Goal: Information Seeking & Learning: Learn about a topic

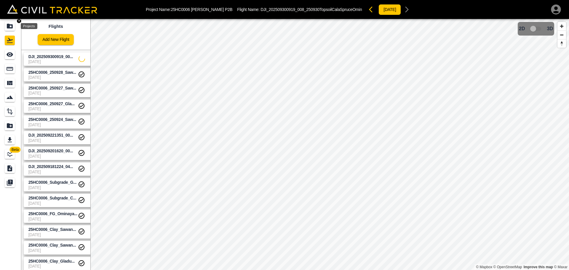
click at [9, 27] on icon "Projects" at bounding box center [10, 26] width 6 height 5
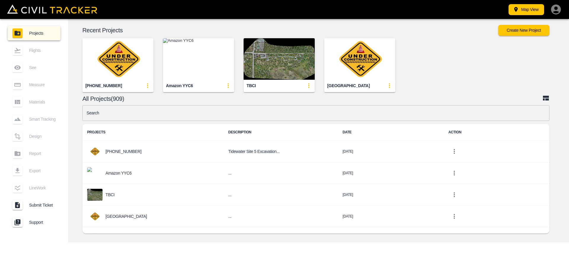
click at [189, 114] on input "text" at bounding box center [315, 113] width 467 height 16
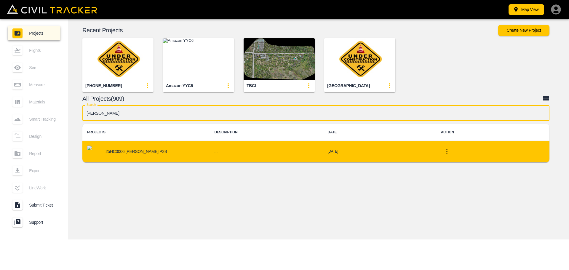
type input "[PERSON_NAME]"
click at [168, 149] on div "25HC0006 [PERSON_NAME] P2B" at bounding box center [146, 151] width 118 height 12
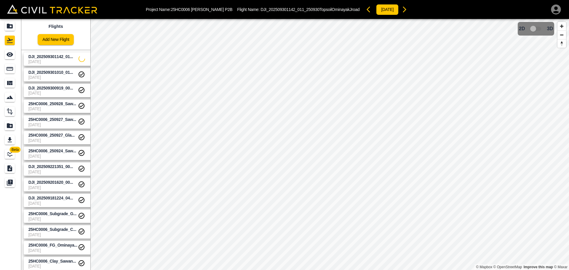
click at [48, 77] on span "[DATE]" at bounding box center [52, 77] width 49 height 5
click at [49, 90] on span "DJI_202509300919_00..." at bounding box center [50, 88] width 45 height 5
click at [51, 103] on span "25HC0006_250928_Saw..." at bounding box center [52, 103] width 48 height 5
click at [51, 91] on span "[DATE]" at bounding box center [52, 93] width 49 height 5
click at [52, 72] on span "DJI_202509301010_01..." at bounding box center [50, 72] width 45 height 5
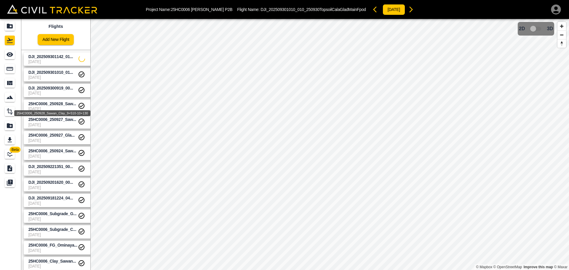
click at [66, 105] on span "25HC0006_250928_Saw..." at bounding box center [52, 103] width 48 height 5
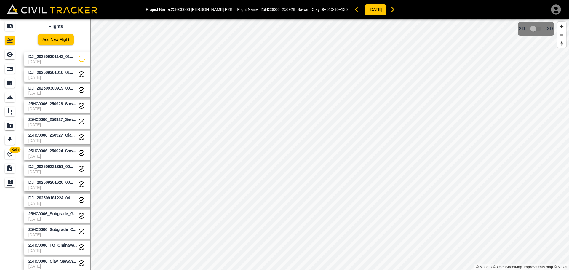
click at [65, 103] on span "25HC0006_250928_Saw..." at bounding box center [52, 103] width 48 height 5
click at [65, 119] on span "25HC0006_250927_Saw..." at bounding box center [52, 119] width 48 height 5
click at [65, 104] on span "25HC0006_250928_Saw..." at bounding box center [52, 103] width 48 height 5
click at [64, 90] on span "DJI_202509300919_00..." at bounding box center [50, 88] width 45 height 5
click at [63, 72] on span "DJI_202509301010_01..." at bounding box center [50, 72] width 45 height 5
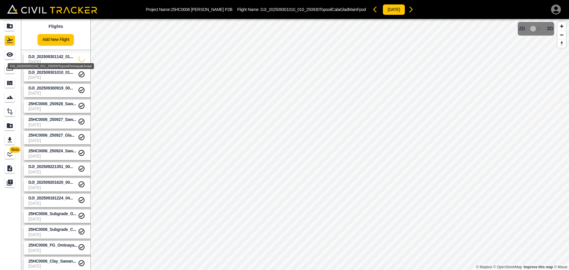
click at [63, 56] on span "DJI_202509301142_01..." at bounding box center [50, 56] width 45 height 5
click at [38, 59] on span "[DATE]" at bounding box center [53, 61] width 50 height 5
click at [7, 60] on link at bounding box center [10, 54] width 21 height 14
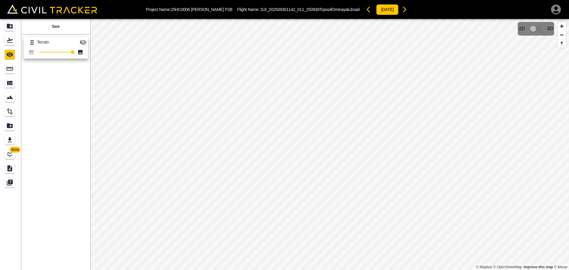
click at [85, 43] on icon "button" at bounding box center [83, 43] width 7 height 6
click at [14, 42] on div "Flights" at bounding box center [10, 40] width 10 height 9
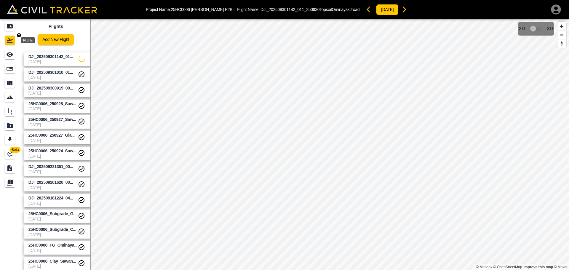
click at [14, 30] on div "Projects" at bounding box center [10, 25] width 10 height 9
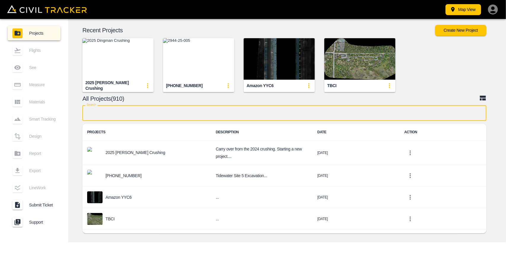
click at [204, 114] on input "text" at bounding box center [284, 113] width 404 height 16
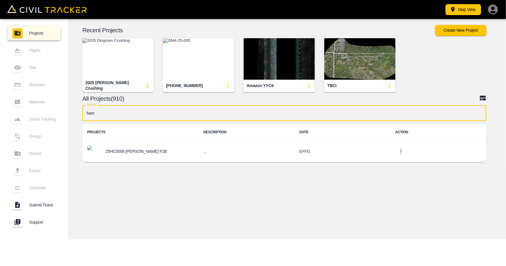
type input "[PERSON_NAME]"
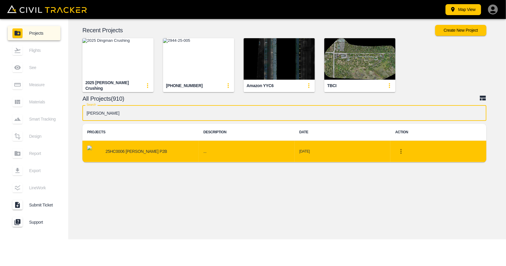
click at [159, 148] on div "25HC0006 [PERSON_NAME] P2B" at bounding box center [140, 151] width 107 height 12
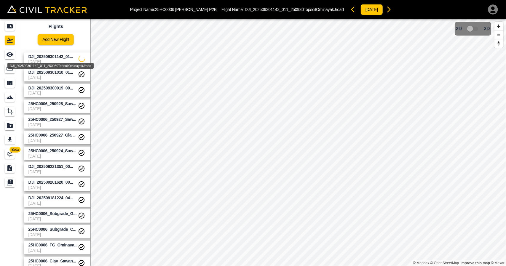
click at [54, 56] on span "DJI_202509301142_01..." at bounding box center [50, 56] width 45 height 5
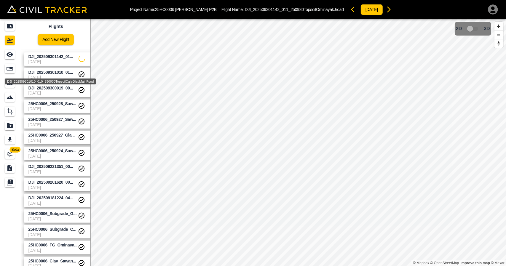
click at [56, 78] on div "DJI_202509301010_010_250930TopsoilCalaGladMainFpod" at bounding box center [50, 79] width 92 height 11
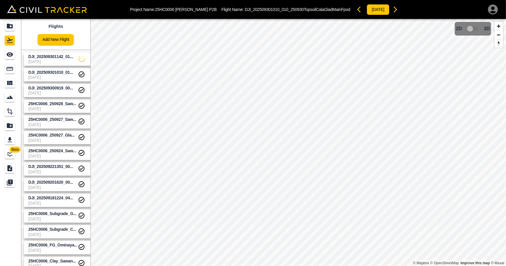
click at [53, 58] on body "Project Name: 25HC0006 HAMM P2B Flight Name: DJI_202509301010_010_250930Topsoil…" at bounding box center [253, 133] width 506 height 266
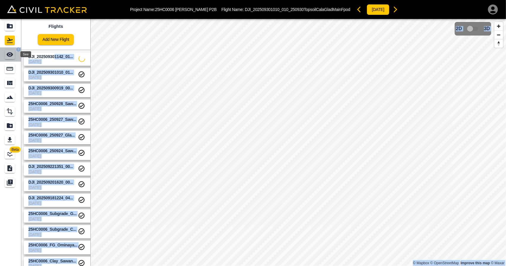
click at [14, 56] on div "See" at bounding box center [10, 54] width 10 height 9
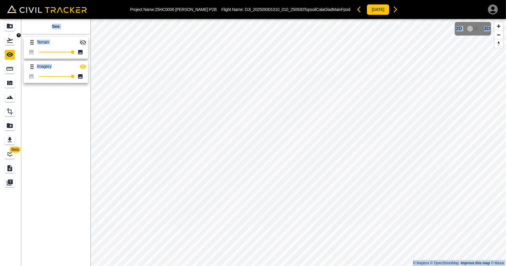
click at [11, 37] on icon "Flights" at bounding box center [9, 40] width 7 height 7
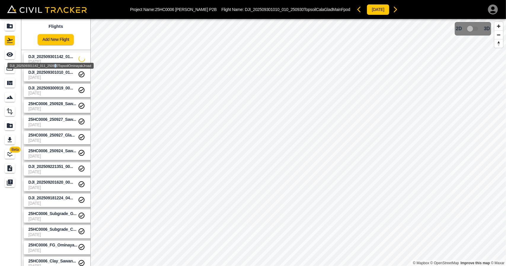
click at [55, 64] on div "DJI_202509301142_011_250930TopsoilOminayakJroad" at bounding box center [50, 66] width 86 height 6
click at [58, 57] on span "DJI_202509301142_01..." at bounding box center [50, 56] width 45 height 5
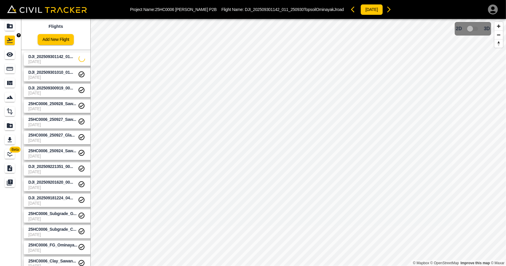
drag, startPoint x: 2, startPoint y: 46, endPoint x: 4, endPoint y: 53, distance: 7.2
click at [2, 47] on link at bounding box center [10, 40] width 21 height 14
click at [4, 53] on link at bounding box center [10, 54] width 21 height 14
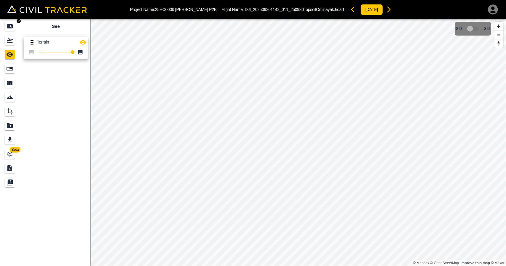
click at [6, 25] on div "Projects" at bounding box center [10, 25] width 10 height 9
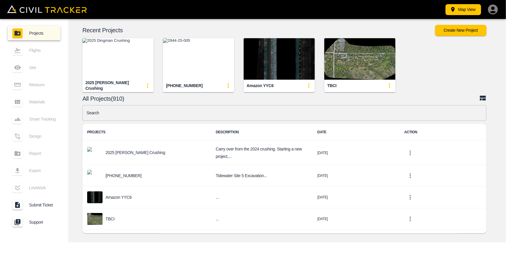
click at [171, 117] on input "text" at bounding box center [284, 113] width 404 height 16
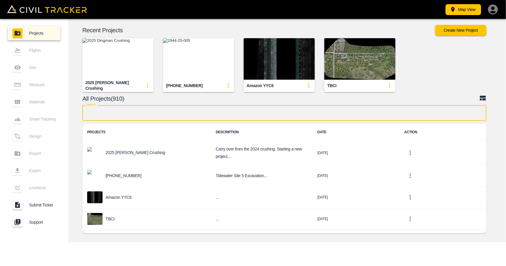
click at [346, 61] on img "button" at bounding box center [359, 58] width 71 height 41
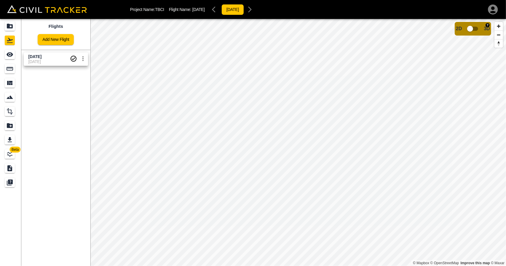
click at [468, 31] on input "checkbox" at bounding box center [470, 28] width 34 height 11
click at [486, 31] on input "checkbox" at bounding box center [488, 26] width 34 height 11
click at [9, 23] on icon "Projects" at bounding box center [9, 26] width 7 height 7
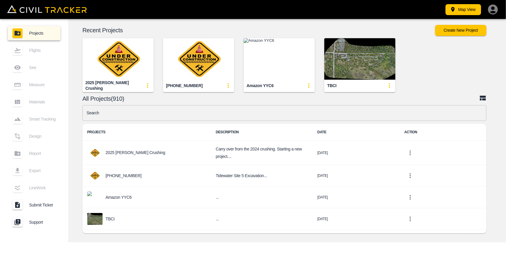
click at [167, 118] on input "text" at bounding box center [284, 113] width 404 height 16
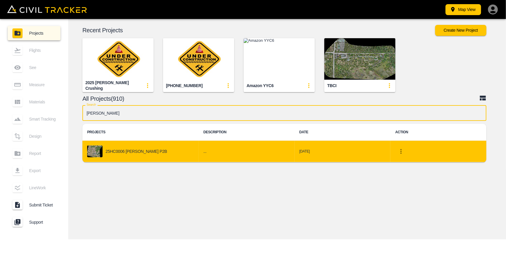
type input "[PERSON_NAME]"
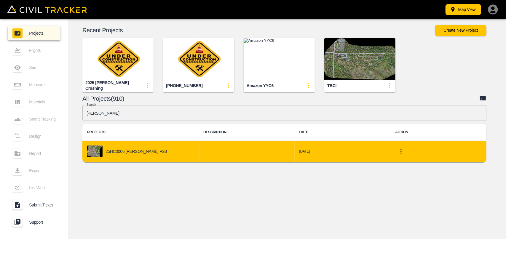
click at [149, 147] on div "25HC0006 [PERSON_NAME] P2B" at bounding box center [140, 151] width 107 height 12
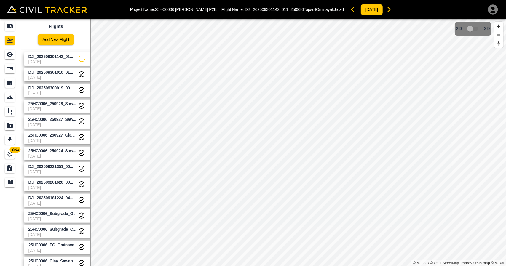
click at [48, 60] on span "[DATE]" at bounding box center [53, 61] width 50 height 5
drag, startPoint x: 11, startPoint y: 55, endPoint x: 25, endPoint y: 55, distance: 14.2
click at [11, 55] on icon "See" at bounding box center [9, 54] width 7 height 7
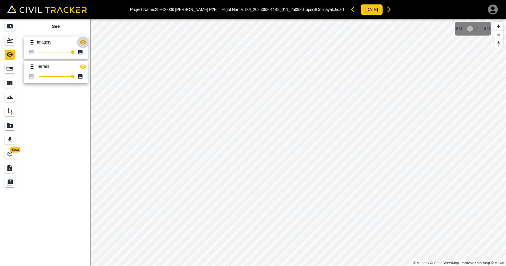
click at [84, 43] on icon "button" at bounding box center [83, 42] width 7 height 4
click at [86, 42] on icon "button" at bounding box center [83, 43] width 7 height 6
click at [80, 67] on icon "button" at bounding box center [83, 66] width 7 height 4
click at [1, 35] on link at bounding box center [10, 40] width 21 height 14
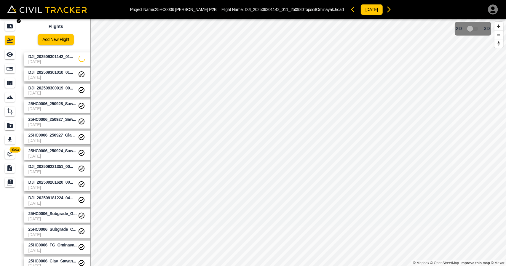
click at [12, 23] on icon "Projects" at bounding box center [9, 26] width 7 height 7
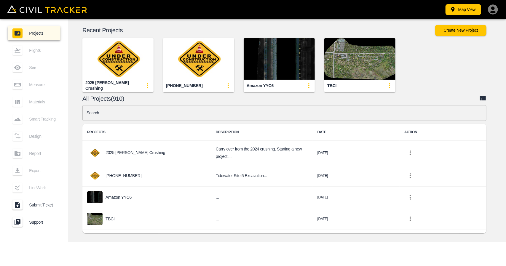
click at [184, 114] on input "text" at bounding box center [284, 113] width 404 height 16
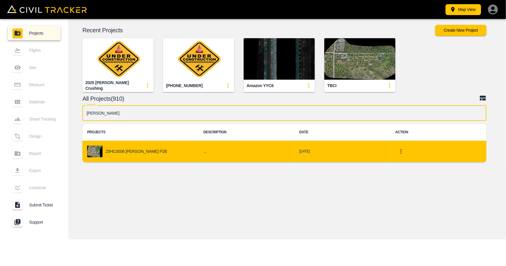
type input "[PERSON_NAME]"
click at [150, 152] on div "25HC0006 [PERSON_NAME] P2B" at bounding box center [140, 151] width 107 height 12
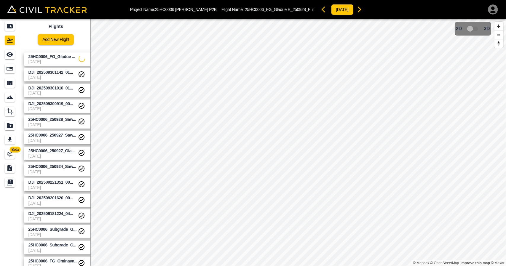
drag, startPoint x: 66, startPoint y: 65, endPoint x: 34, endPoint y: 63, distance: 31.5
click at [10, 57] on icon "See" at bounding box center [9, 54] width 7 height 7
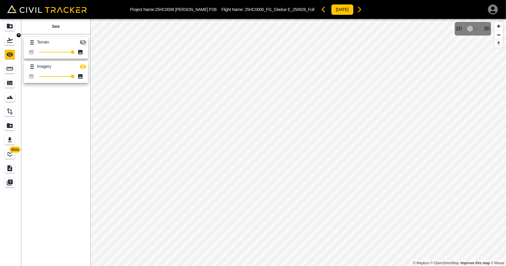
click at [6, 41] on icon "Flights" at bounding box center [9, 40] width 7 height 7
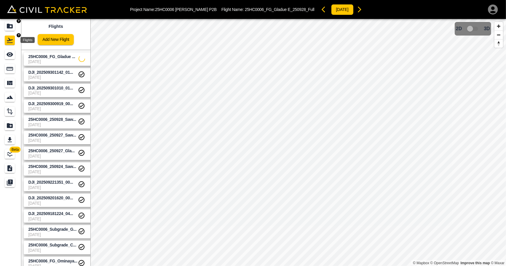
click at [8, 31] on div "Projects" at bounding box center [10, 25] width 10 height 9
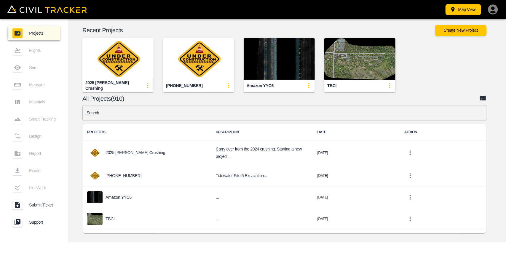
click at [217, 113] on input "text" at bounding box center [284, 113] width 404 height 16
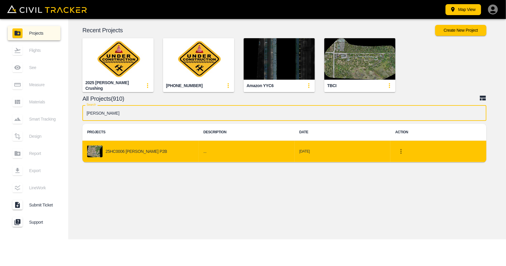
type input "[PERSON_NAME]"
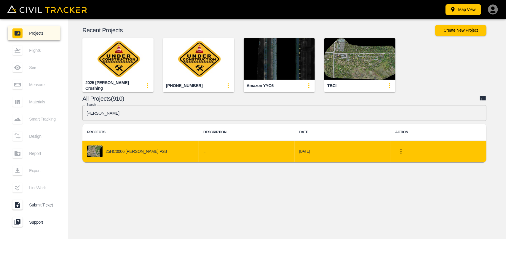
click at [203, 154] on h6 "..." at bounding box center [246, 151] width 86 height 7
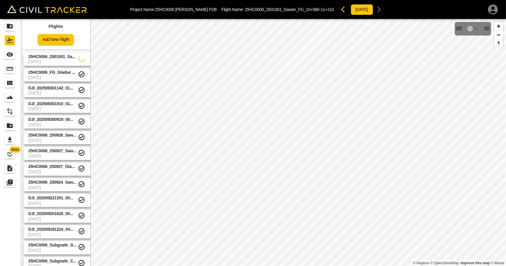
click at [55, 57] on span "25HC0006_2501001_Sa..." at bounding box center [51, 56] width 47 height 5
drag, startPoint x: 9, startPoint y: 54, endPoint x: 13, endPoint y: 54, distance: 3.3
click at [9, 54] on icon "See" at bounding box center [10, 54] width 7 height 4
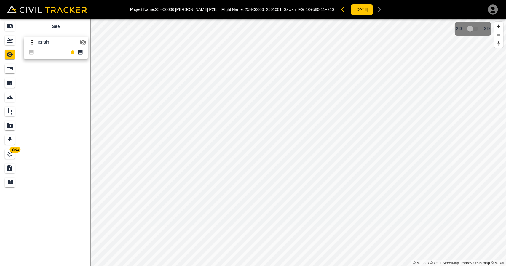
click at [85, 44] on icon "button" at bounding box center [82, 42] width 7 height 7
click at [9, 41] on icon "Flights" at bounding box center [10, 40] width 6 height 5
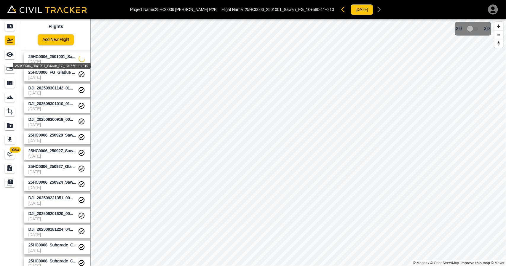
click at [32, 62] on div "25HC0006_2501001_Sawan_FG_10+580-11+210" at bounding box center [51, 64] width 79 height 11
click at [9, 57] on icon "See" at bounding box center [9, 54] width 7 height 7
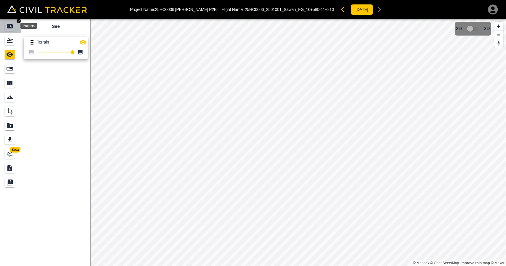
click at [9, 26] on icon "Projects" at bounding box center [10, 26] width 6 height 5
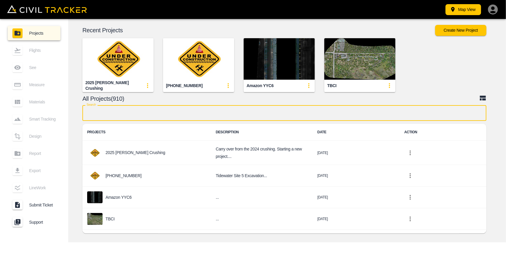
click at [155, 107] on input "text" at bounding box center [284, 113] width 404 height 16
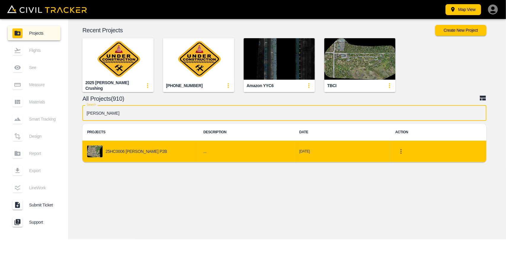
type input "[PERSON_NAME]"
click at [164, 151] on div "25HC0006 [PERSON_NAME] P2B" at bounding box center [140, 151] width 107 height 12
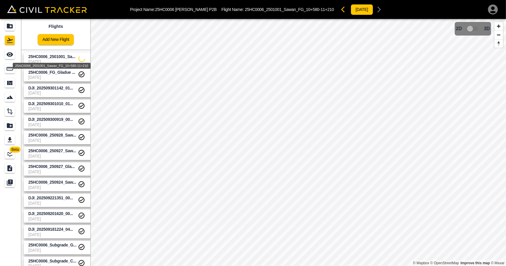
click at [59, 58] on span "25HC0006_2501001_Sa..." at bounding box center [51, 56] width 47 height 5
click at [11, 54] on icon "See" at bounding box center [10, 54] width 7 height 4
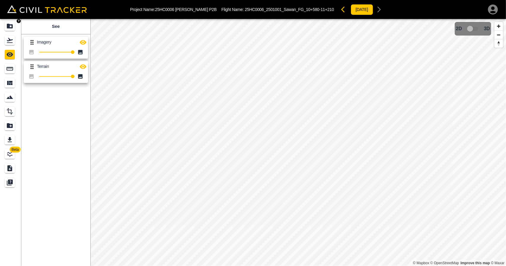
drag, startPoint x: 7, startPoint y: 26, endPoint x: 209, endPoint y: 0, distance: 202.8
click at [8, 26] on icon "Projects" at bounding box center [10, 26] width 6 height 5
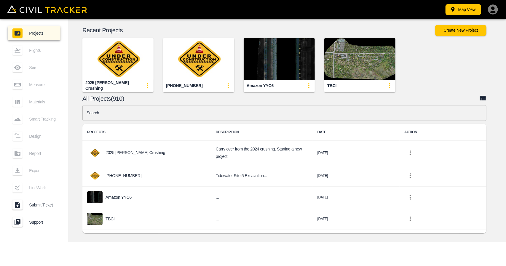
click at [201, 111] on input "text" at bounding box center [284, 113] width 404 height 16
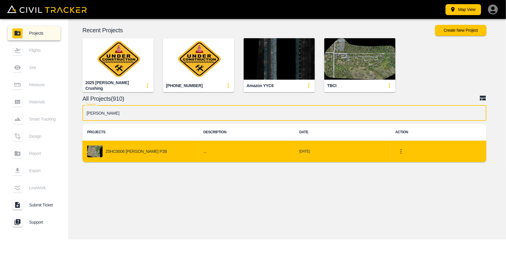
type input "[PERSON_NAME]"
click at [198, 142] on td "..." at bounding box center [246, 152] width 96 height 22
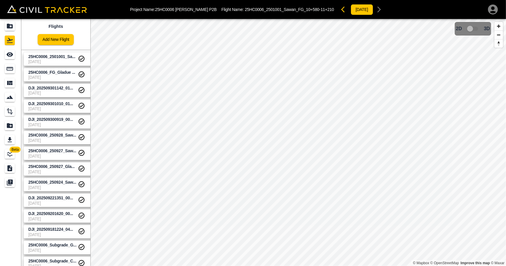
click at [58, 60] on span "[DATE]" at bounding box center [52, 61] width 49 height 5
click at [59, 77] on div "25HC0006_FG_Gladue E_250928_Full" at bounding box center [51, 79] width 63 height 11
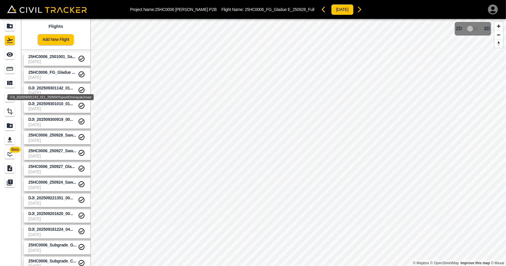
click at [57, 89] on span "DJI_202509301142_01..." at bounding box center [50, 88] width 45 height 5
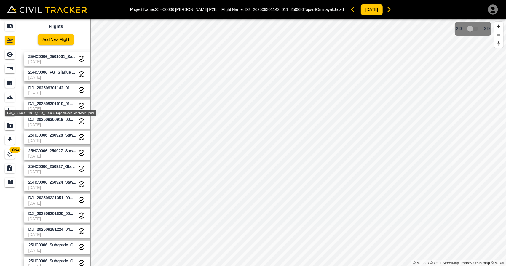
click at [58, 103] on span "DJI_202509301010_01..." at bounding box center [50, 103] width 45 height 5
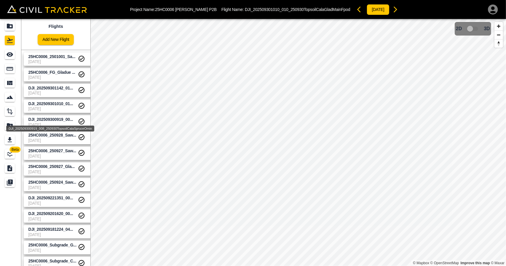
click at [57, 121] on span "DJI_202509300919_00..." at bounding box center [50, 119] width 45 height 5
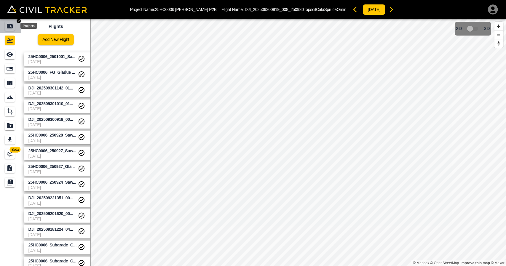
click at [10, 25] on icon "Projects" at bounding box center [10, 26] width 6 height 5
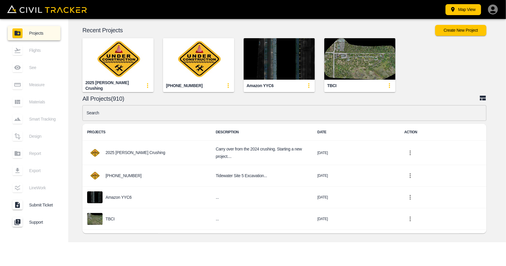
click at [166, 116] on input "text" at bounding box center [284, 113] width 404 height 16
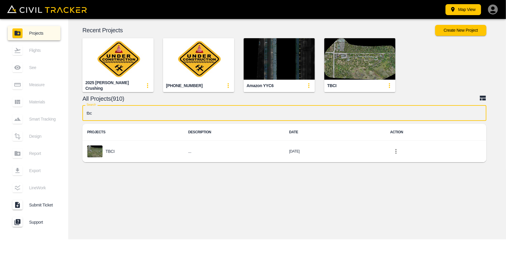
type input "tbc"
click at [341, 64] on img "button" at bounding box center [359, 58] width 71 height 41
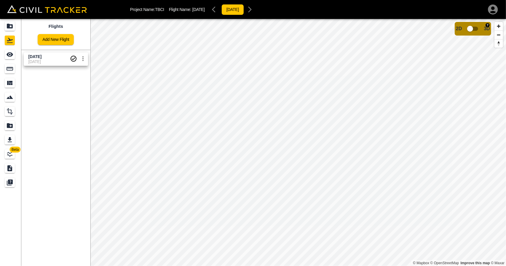
click at [472, 29] on input "checkbox" at bounding box center [470, 28] width 34 height 11
click at [492, 29] on input "checkbox" at bounding box center [488, 26] width 34 height 11
drag, startPoint x: 17, startPoint y: 25, endPoint x: 86, endPoint y: 0, distance: 73.8
click at [17, 25] on div "Projects" at bounding box center [26, 25] width 21 height 7
